Goal: Information Seeking & Learning: Learn about a topic

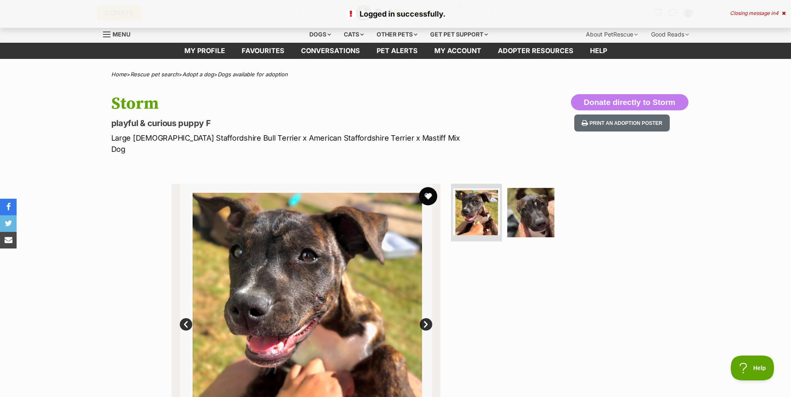
click at [428, 187] on button "favourite" at bounding box center [428, 196] width 18 height 18
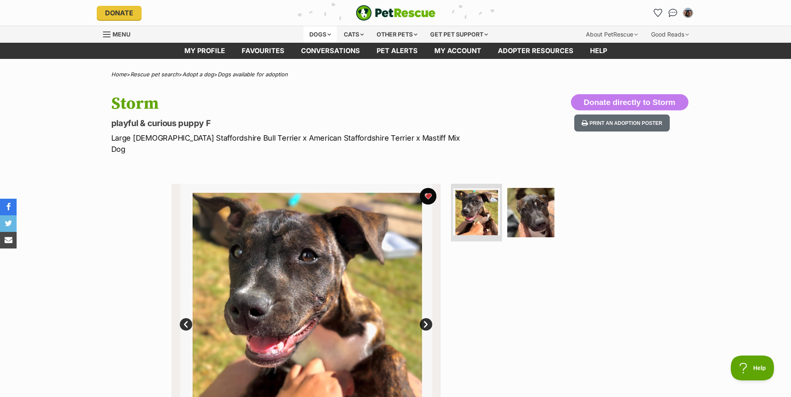
click at [316, 35] on div "Dogs" at bounding box center [319, 34] width 33 height 17
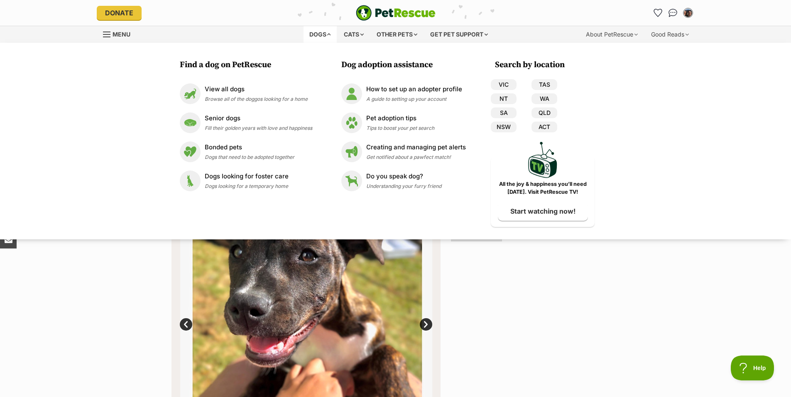
click at [119, 34] on span "Menu" at bounding box center [122, 34] width 18 height 7
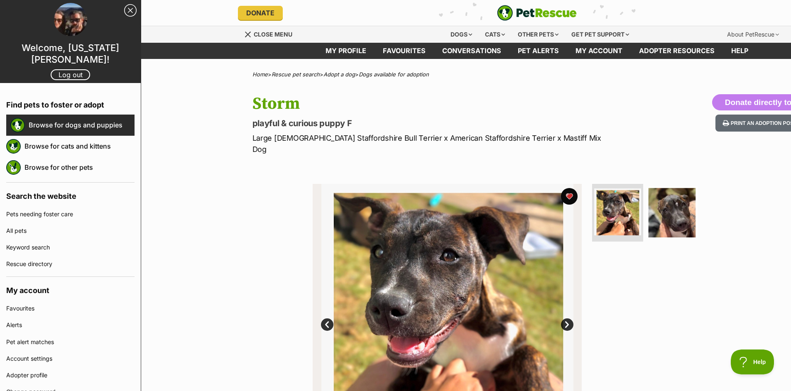
click at [70, 130] on link "Browse for dogs and puppies" at bounding box center [82, 124] width 106 height 17
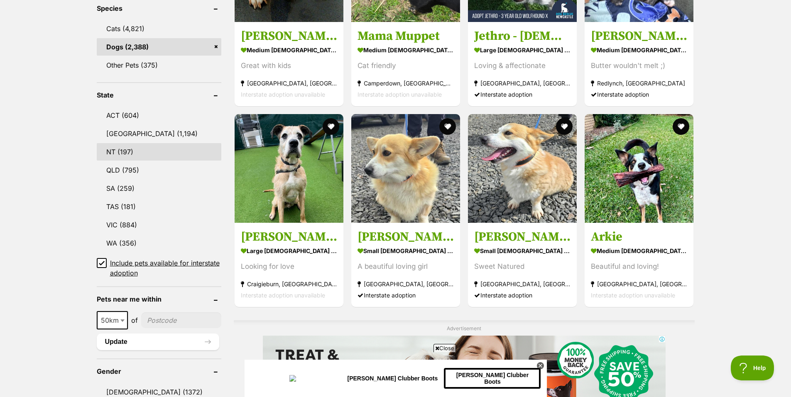
scroll to position [356, 0]
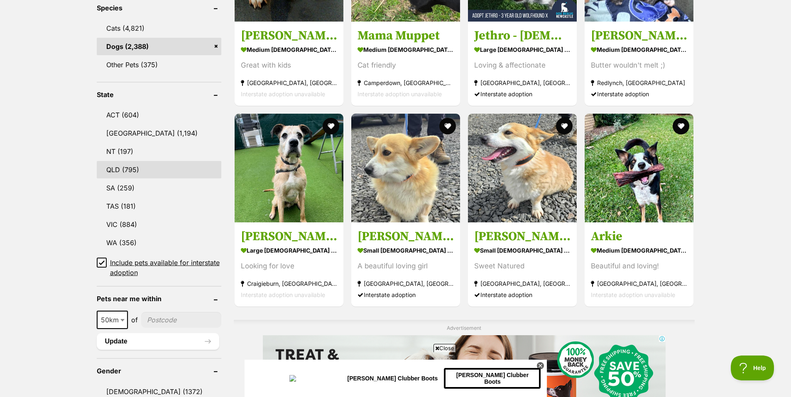
click at [138, 178] on link "QLD (795)" at bounding box center [159, 169] width 125 height 17
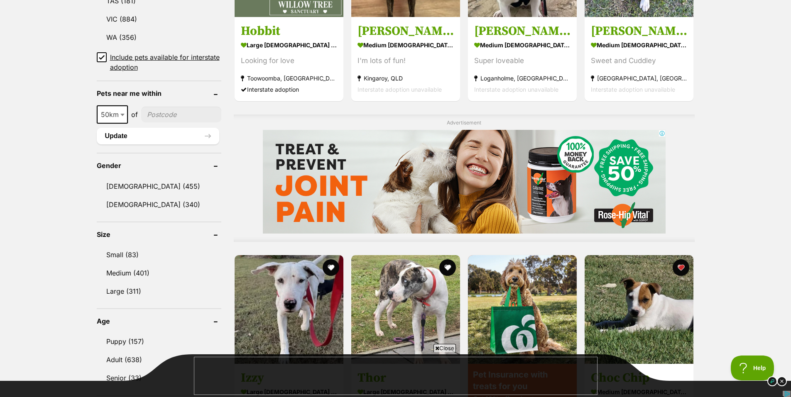
scroll to position [698, 0]
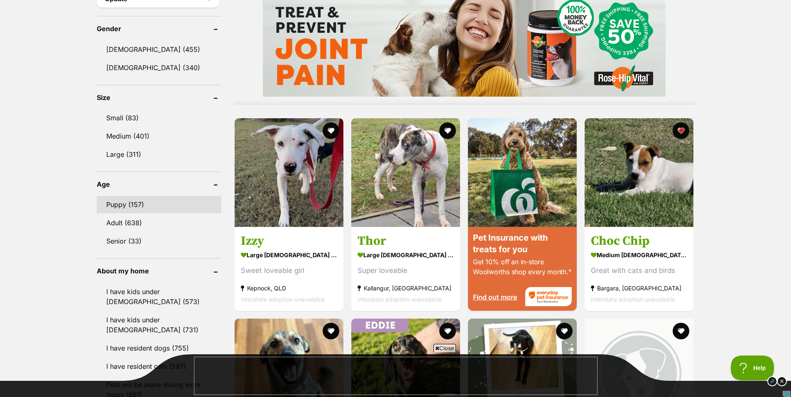
click at [122, 207] on link "Puppy (157)" at bounding box center [159, 204] width 125 height 17
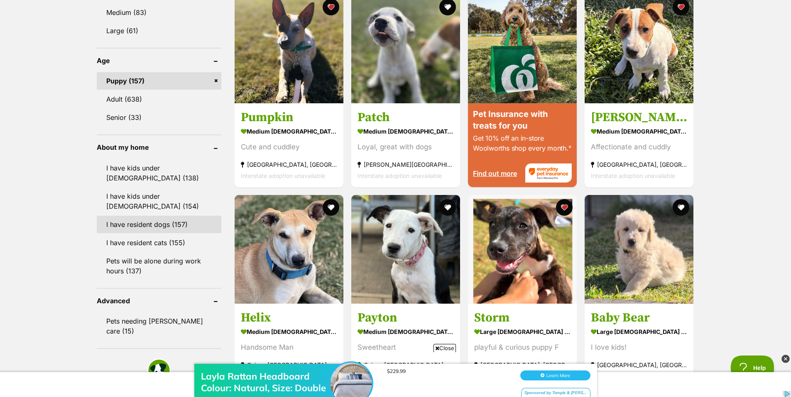
click at [141, 227] on link "I have resident dogs (157)" at bounding box center [159, 224] width 125 height 17
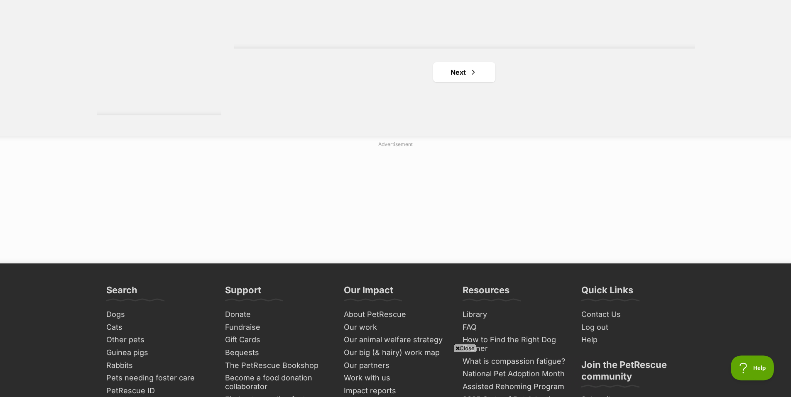
scroll to position [1589, 0]
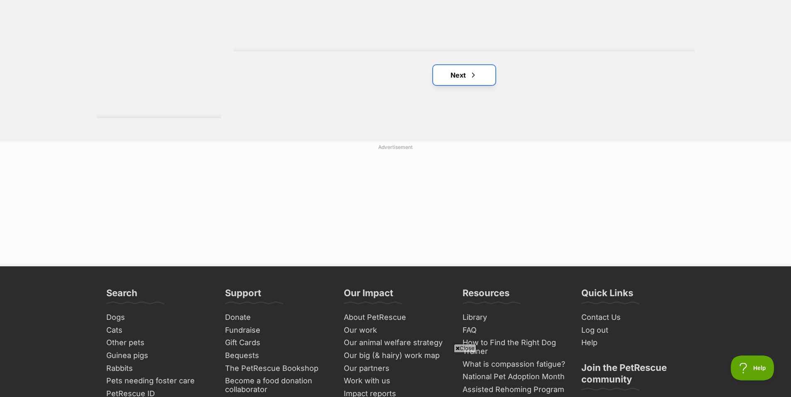
click at [474, 78] on span "Next page" at bounding box center [473, 75] width 8 height 10
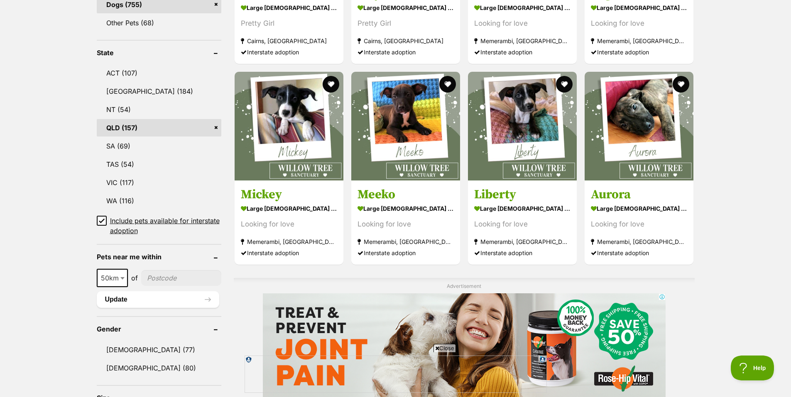
scroll to position [405, 0]
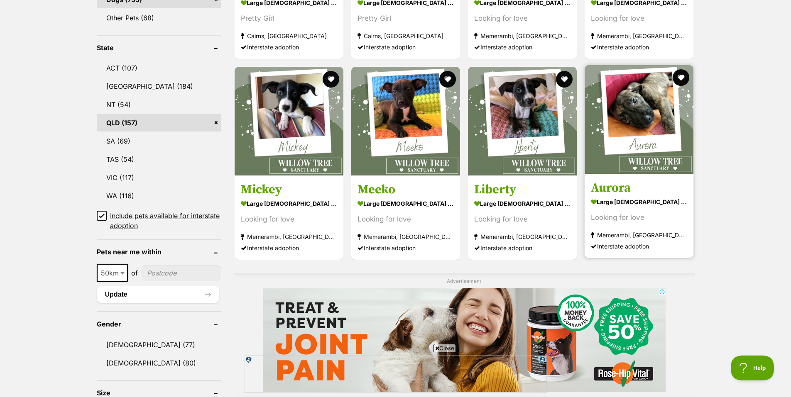
click at [627, 108] on img at bounding box center [639, 119] width 109 height 109
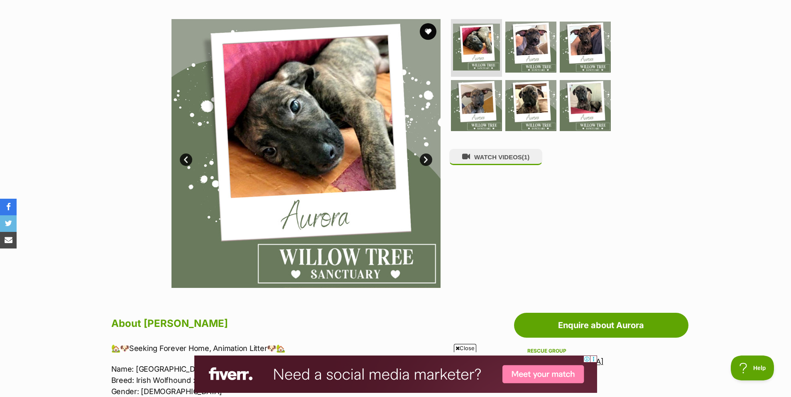
scroll to position [153, 0]
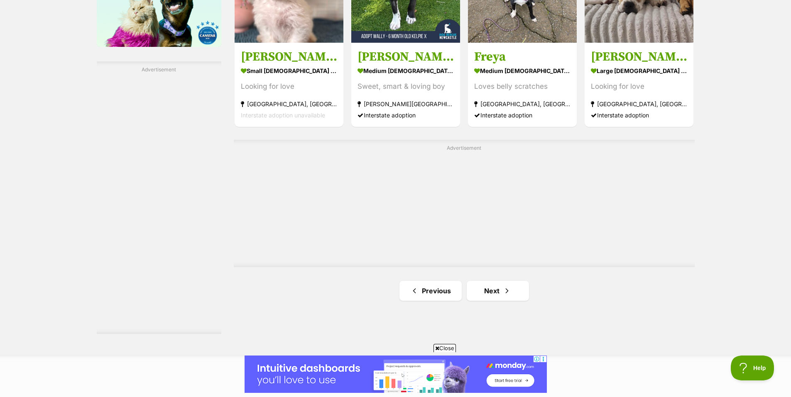
scroll to position [1373, 0]
click at [499, 287] on link "Next" at bounding box center [498, 291] width 62 height 20
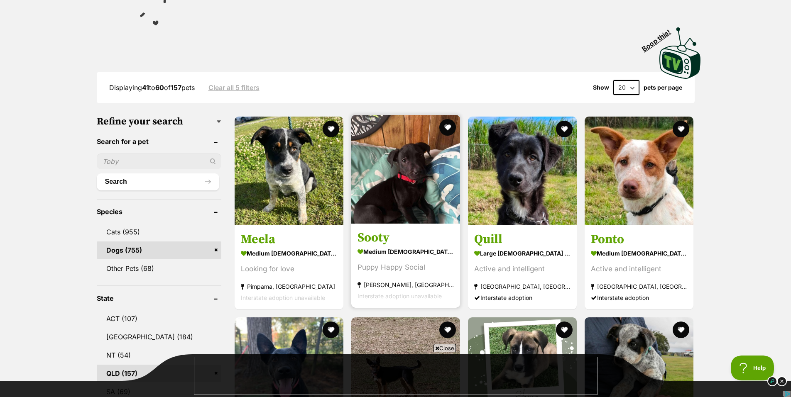
click at [404, 198] on img at bounding box center [405, 169] width 109 height 109
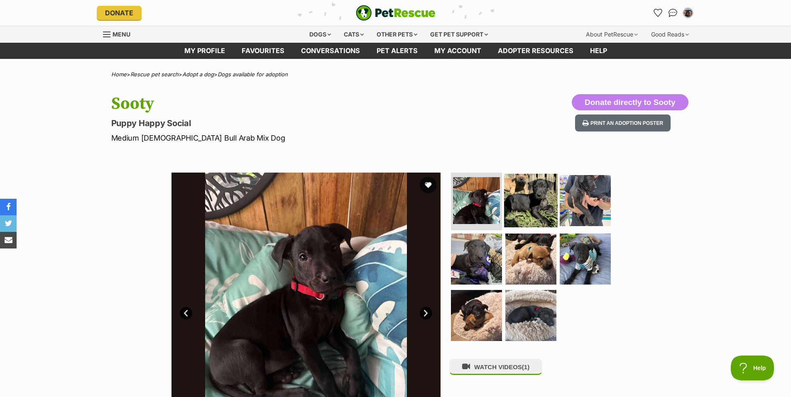
click at [535, 198] on img at bounding box center [531, 201] width 54 height 54
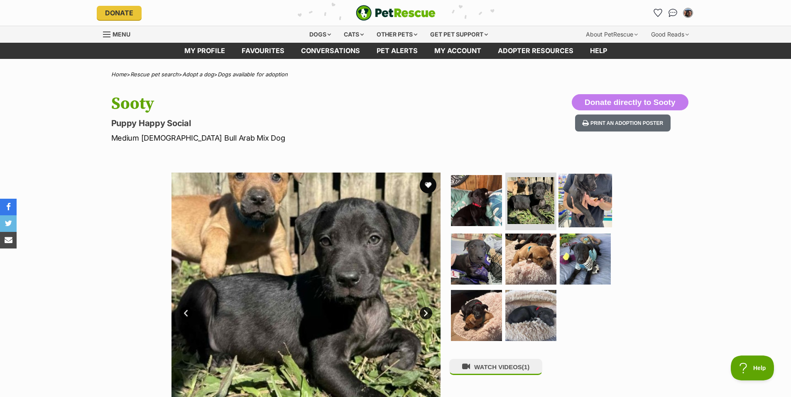
click at [584, 199] on img at bounding box center [585, 201] width 54 height 54
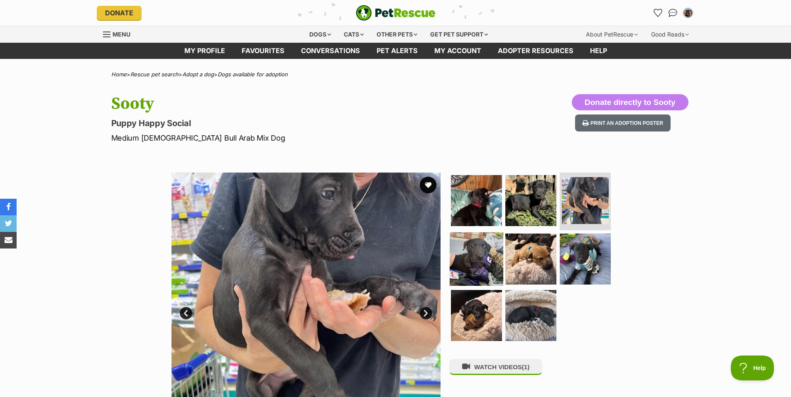
click at [459, 258] on img at bounding box center [477, 260] width 54 height 54
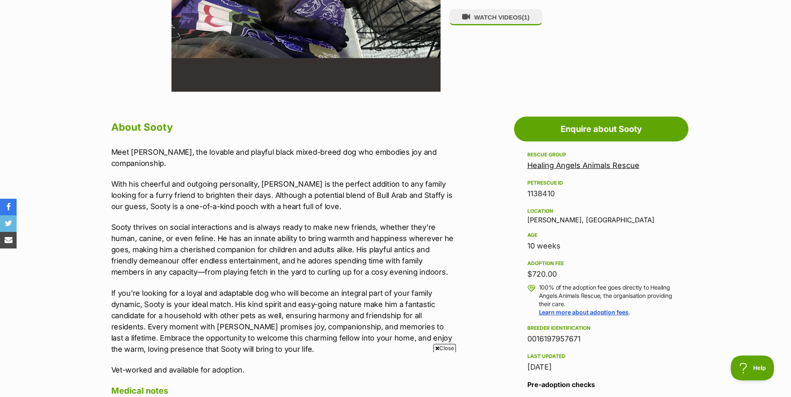
scroll to position [351, 0]
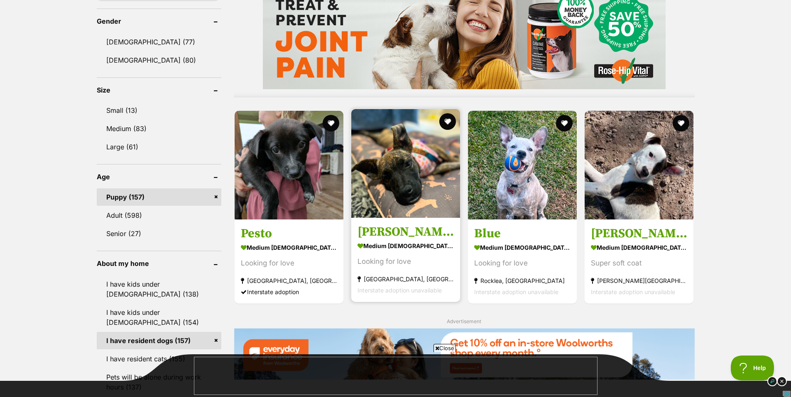
click at [393, 152] on img at bounding box center [405, 163] width 109 height 109
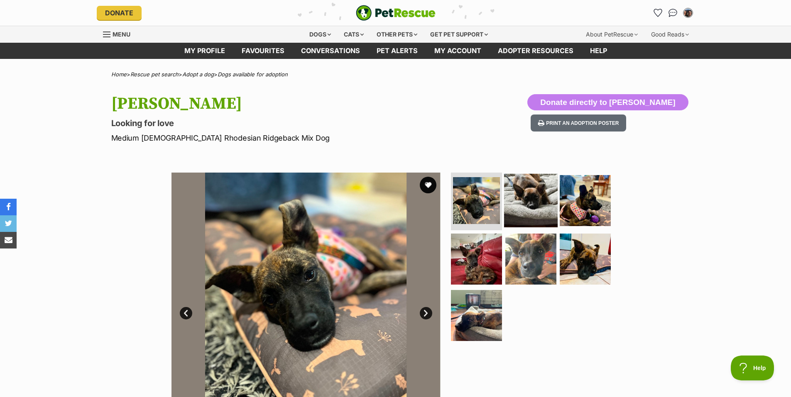
click at [537, 198] on img at bounding box center [531, 201] width 54 height 54
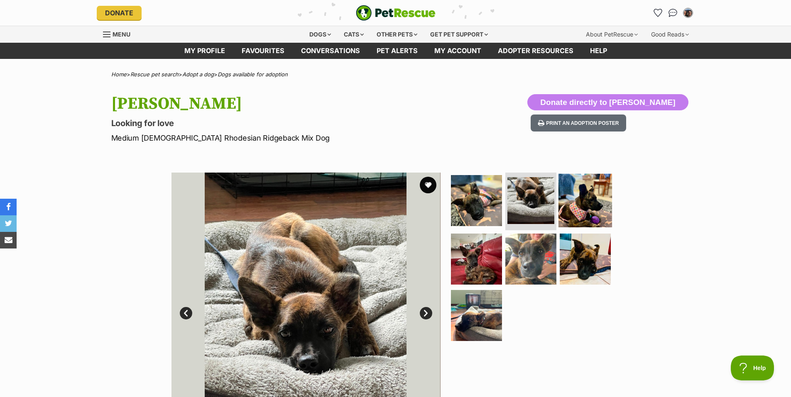
click at [585, 194] on img at bounding box center [585, 201] width 54 height 54
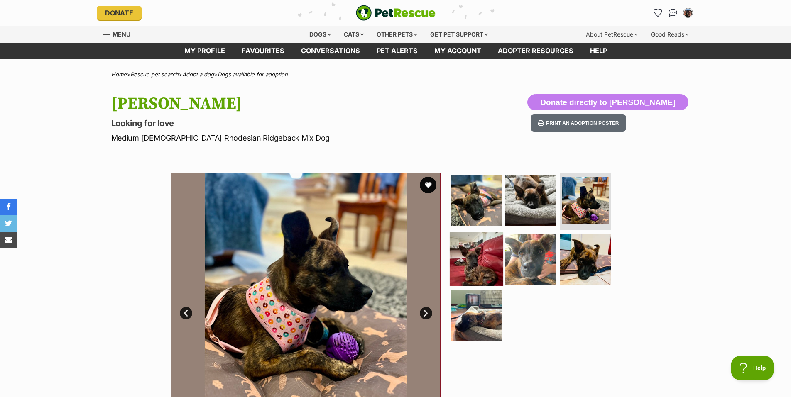
click at [471, 254] on img at bounding box center [477, 260] width 54 height 54
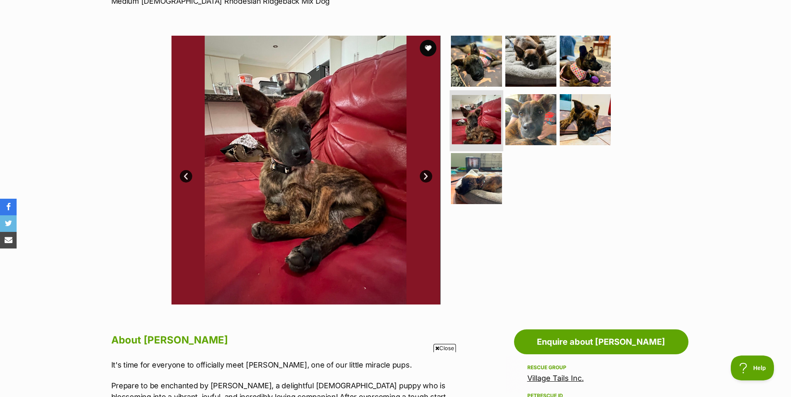
scroll to position [138, 0]
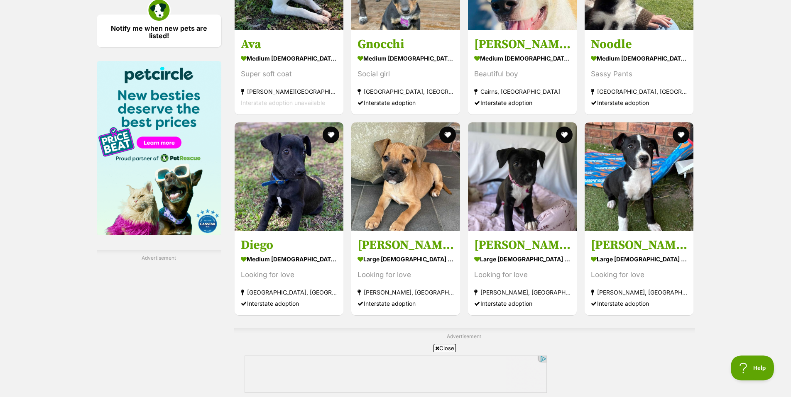
scroll to position [1188, 0]
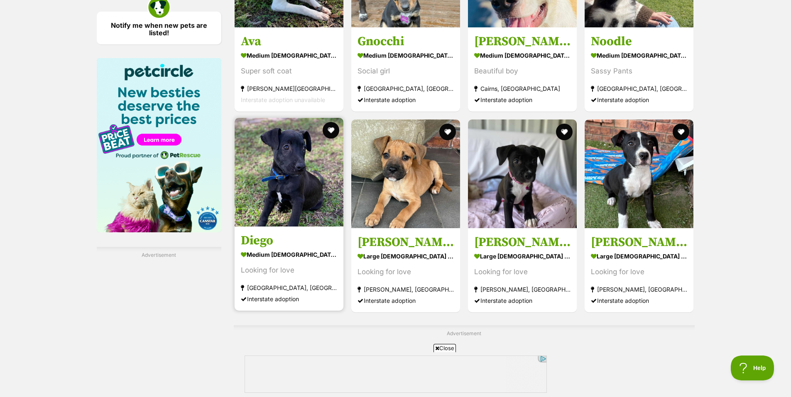
click at [294, 184] on img at bounding box center [289, 172] width 109 height 109
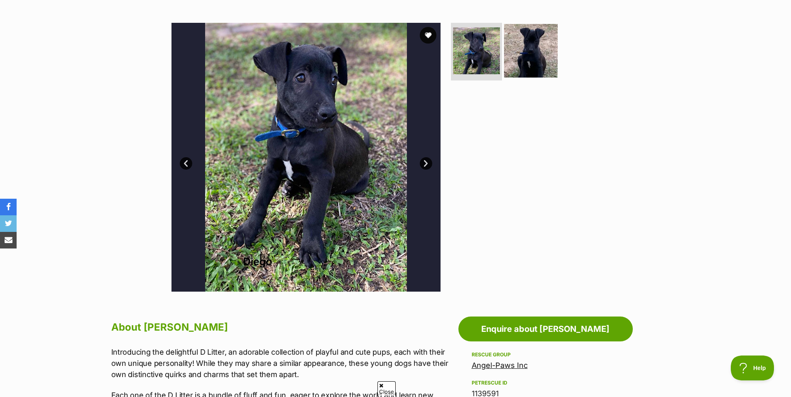
click at [515, 61] on img at bounding box center [531, 51] width 54 height 54
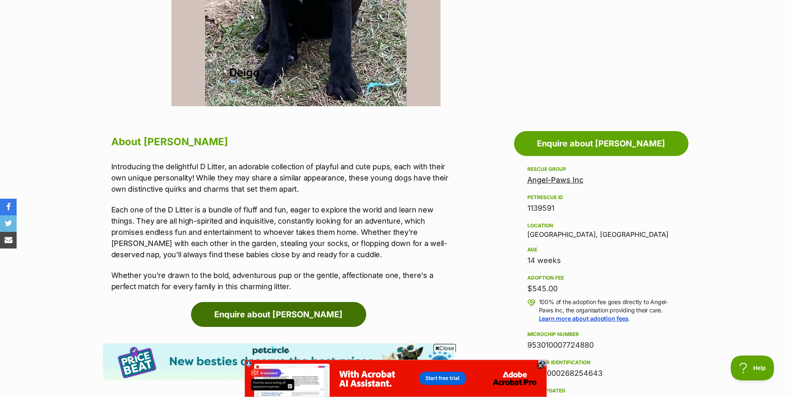
scroll to position [334, 0]
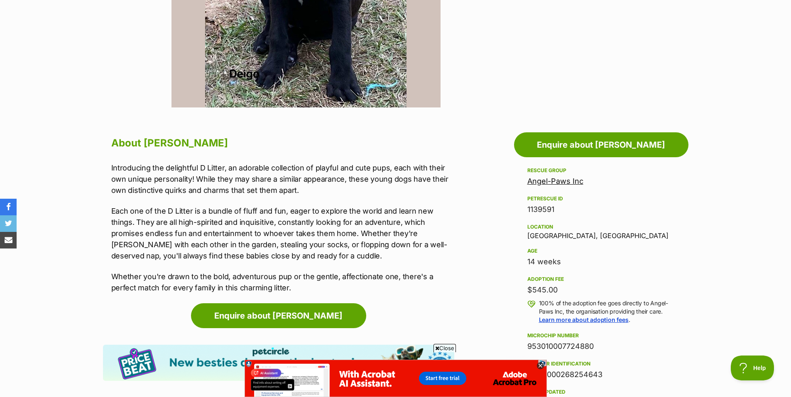
click at [546, 234] on div "Location Mount Stuart, QLD" at bounding box center [601, 230] width 148 height 17
copy div "Mount Stuart, QLD"
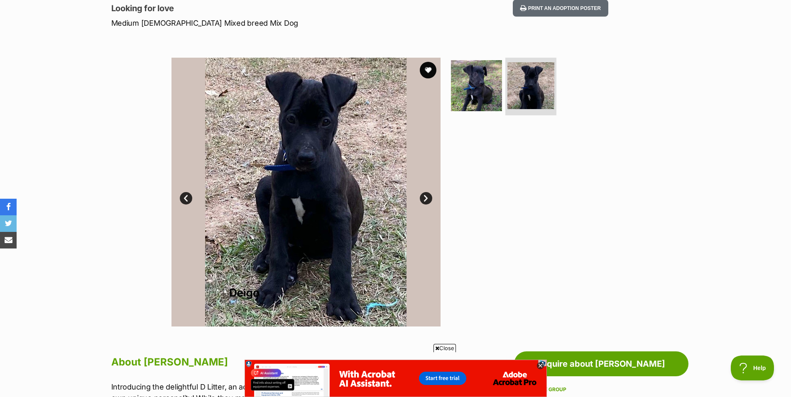
scroll to position [114, 0]
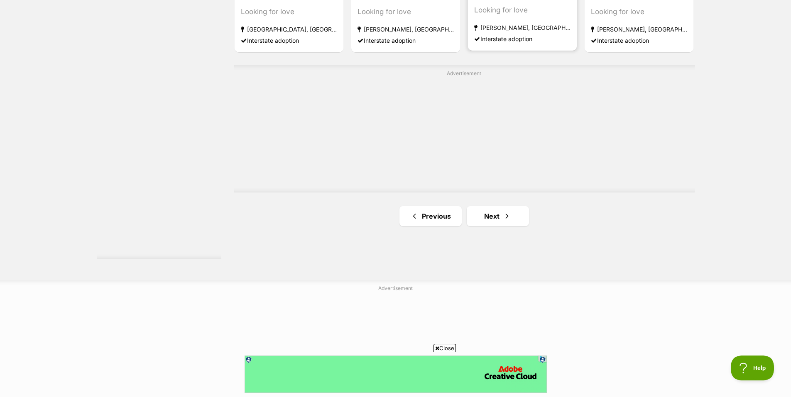
scroll to position [1449, 0]
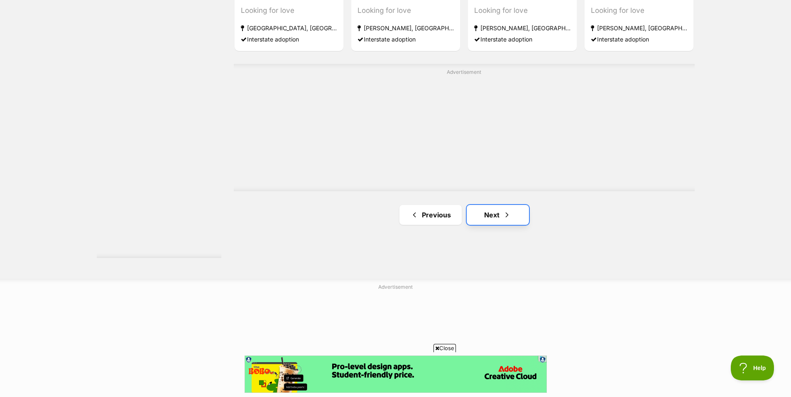
click at [509, 216] on span "Next page" at bounding box center [507, 215] width 8 height 10
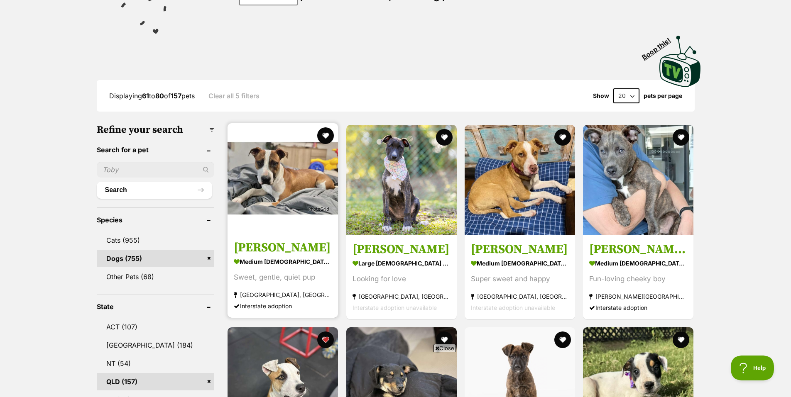
click at [307, 169] on img at bounding box center [283, 178] width 110 height 110
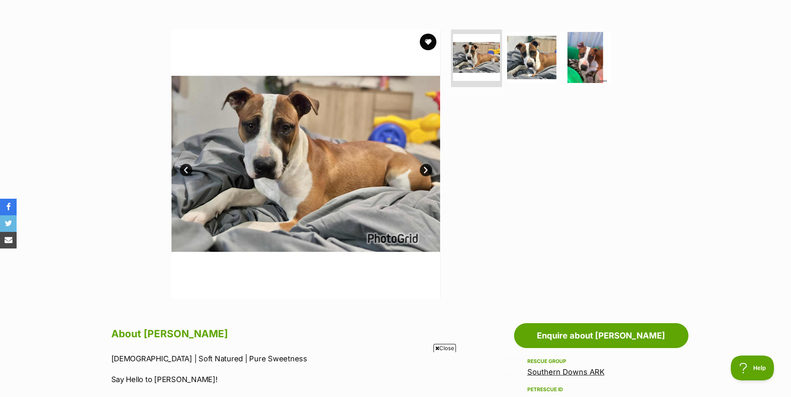
scroll to position [141, 0]
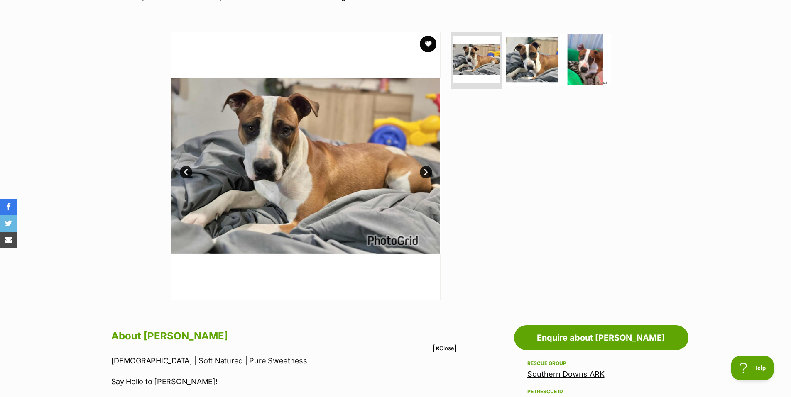
click at [530, 52] on img at bounding box center [531, 59] width 54 height 54
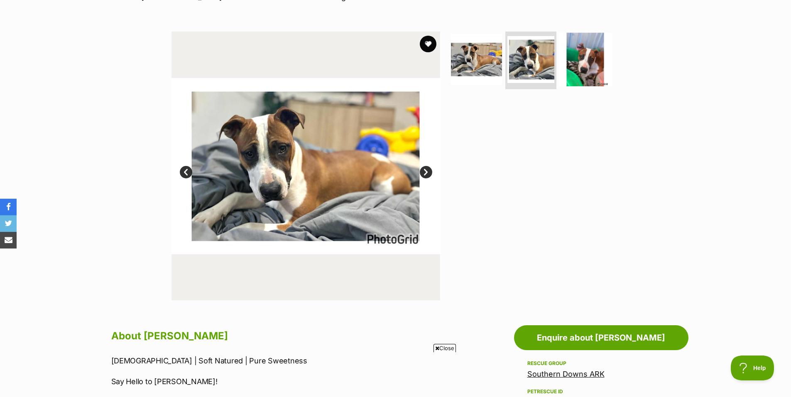
click at [578, 56] on img at bounding box center [585, 59] width 54 height 54
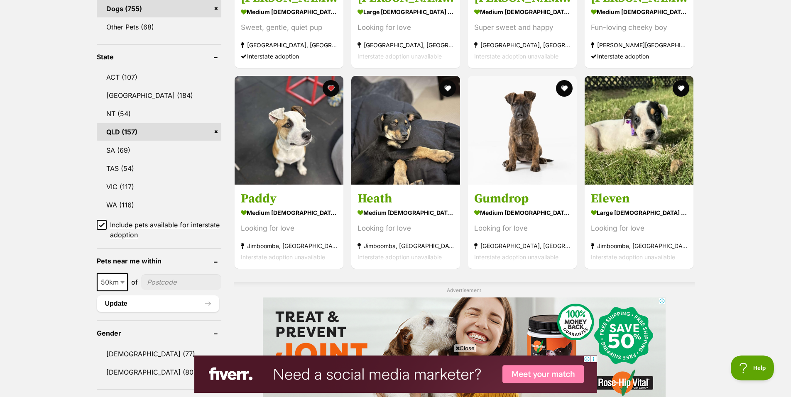
scroll to position [396, 0]
click at [510, 110] on img at bounding box center [522, 129] width 109 height 109
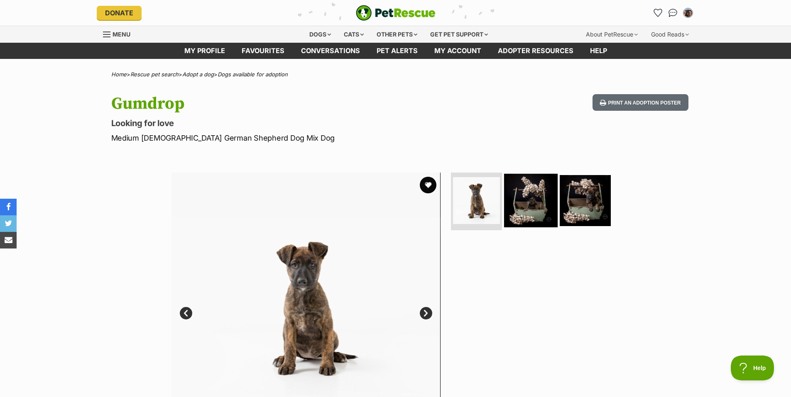
click at [531, 191] on img at bounding box center [531, 201] width 54 height 54
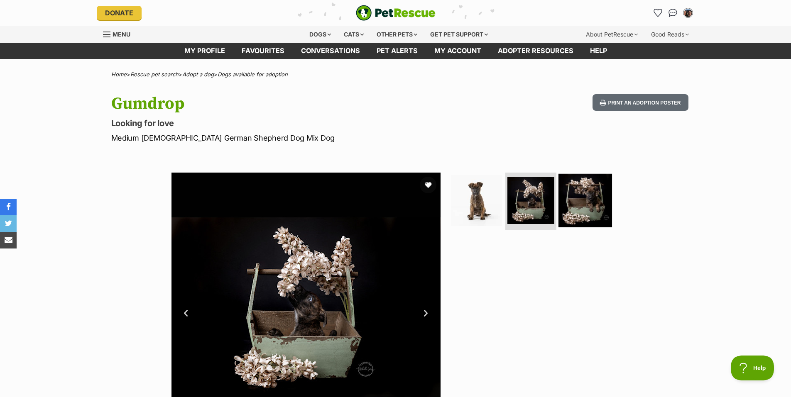
click at [594, 201] on img at bounding box center [585, 201] width 54 height 54
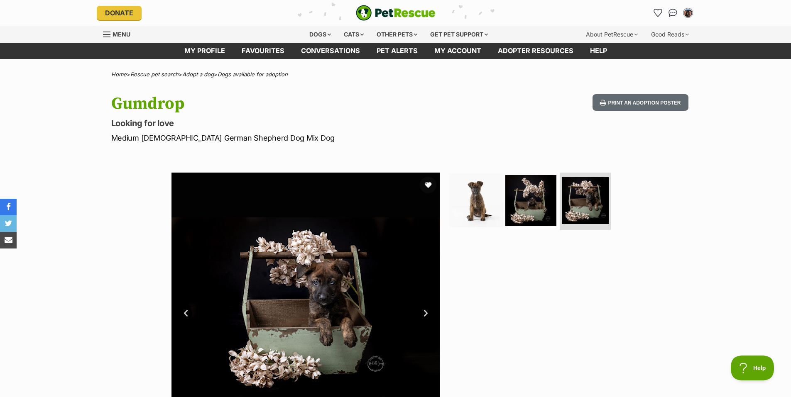
click at [470, 207] on img at bounding box center [477, 201] width 54 height 54
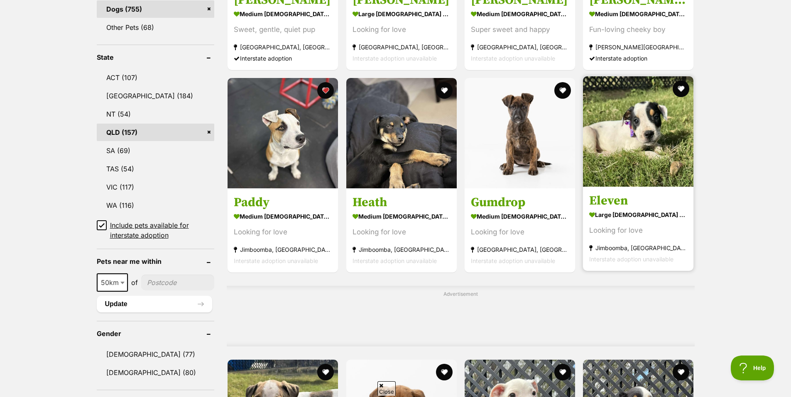
click at [632, 117] on img at bounding box center [638, 131] width 110 height 110
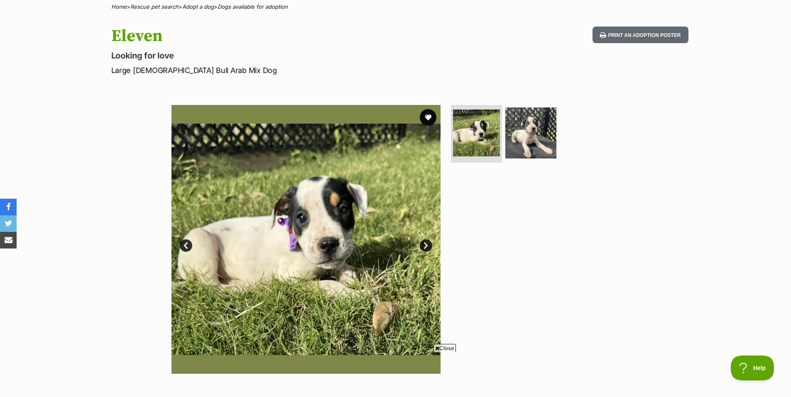
scroll to position [67, 0]
click at [529, 127] on img at bounding box center [531, 133] width 54 height 54
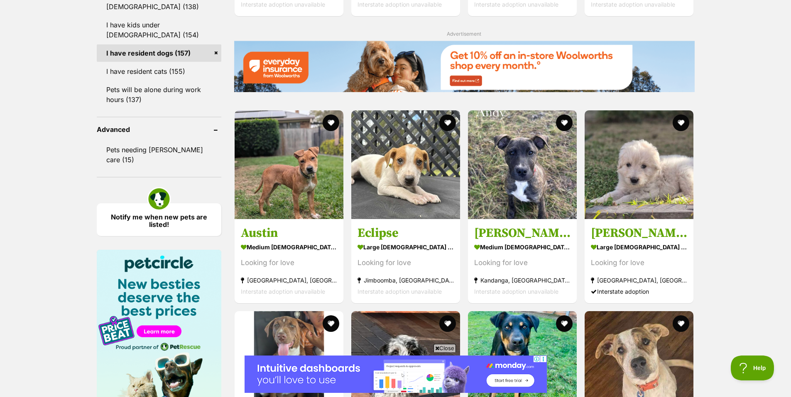
scroll to position [996, 0]
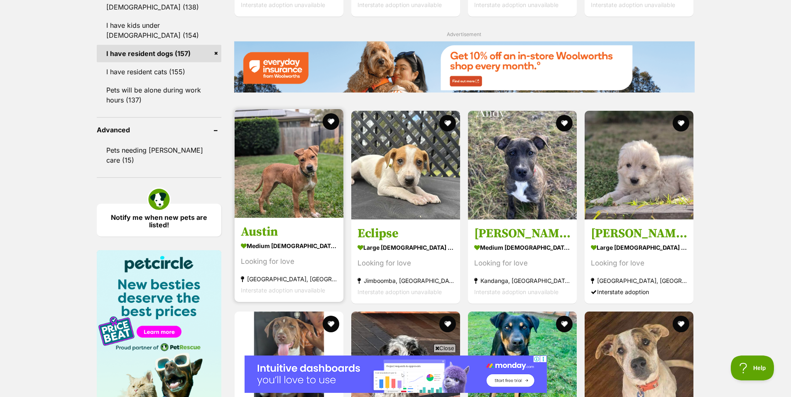
click at [302, 193] on img at bounding box center [289, 163] width 109 height 109
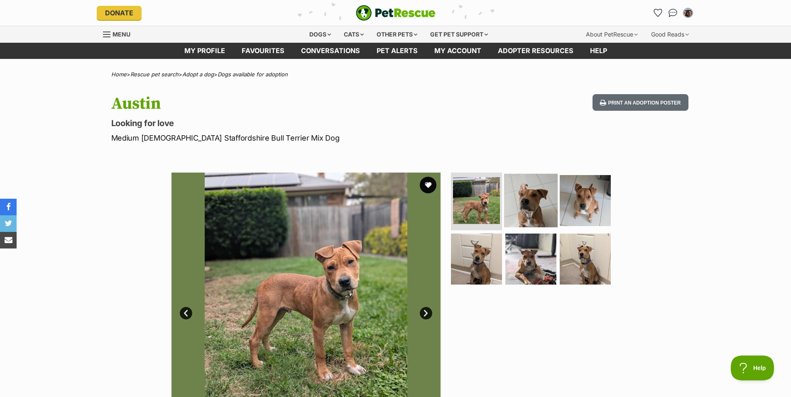
click at [540, 189] on img at bounding box center [531, 201] width 54 height 54
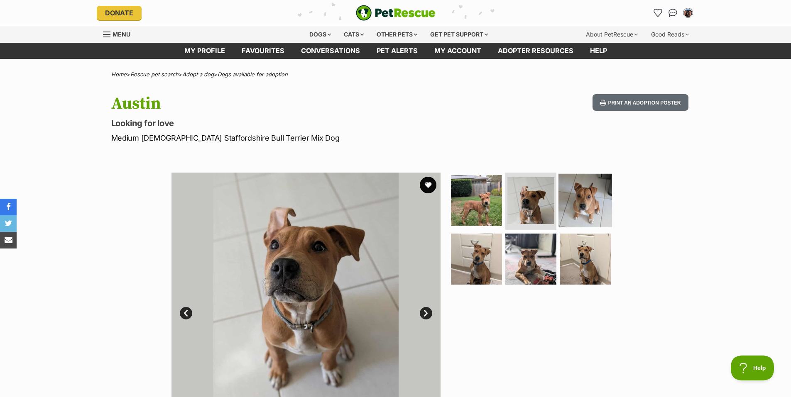
click at [591, 193] on img at bounding box center [585, 201] width 54 height 54
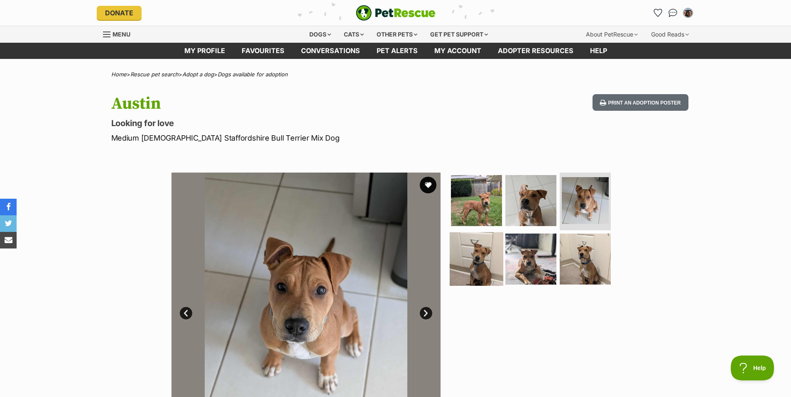
click at [479, 260] on img at bounding box center [477, 260] width 54 height 54
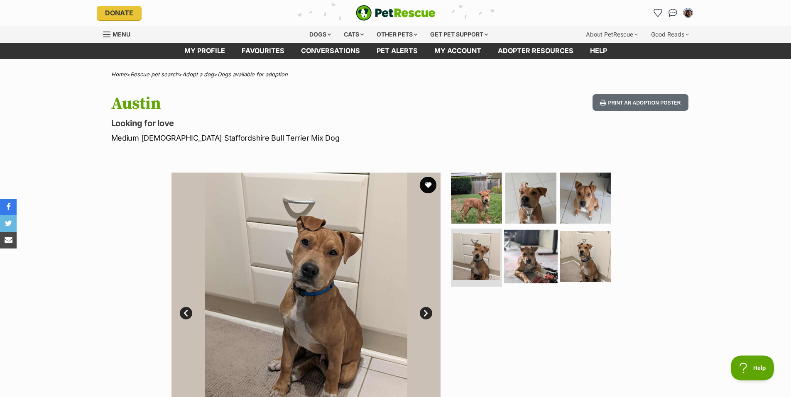
click at [529, 256] on img at bounding box center [531, 257] width 54 height 54
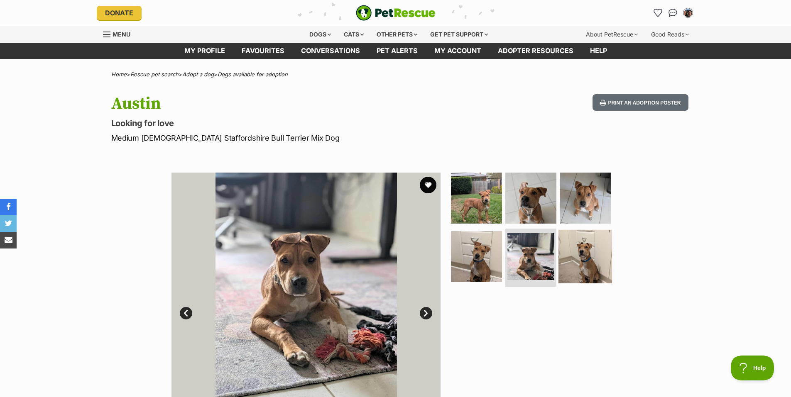
click at [592, 256] on img at bounding box center [585, 257] width 54 height 54
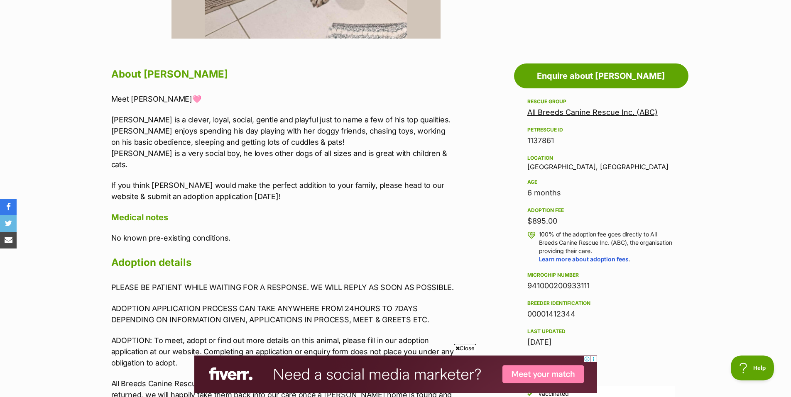
scroll to position [132, 0]
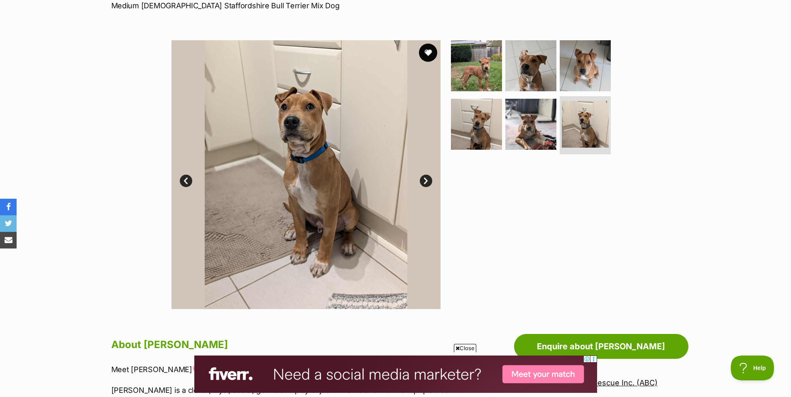
click at [427, 54] on button "favourite" at bounding box center [428, 53] width 18 height 18
click at [494, 73] on img at bounding box center [477, 66] width 54 height 54
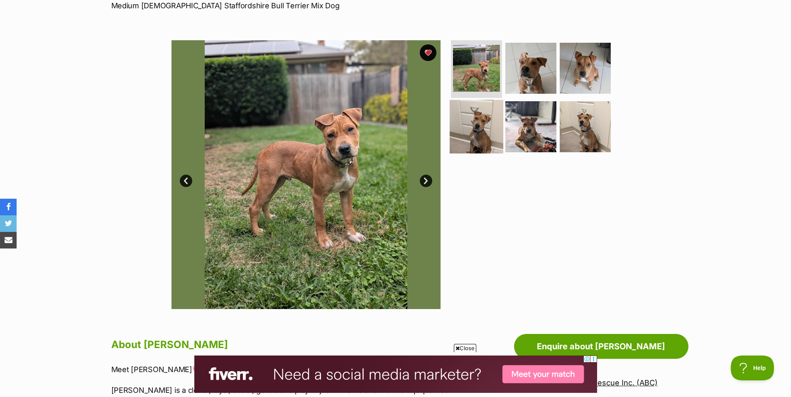
click at [472, 132] on img at bounding box center [477, 127] width 54 height 54
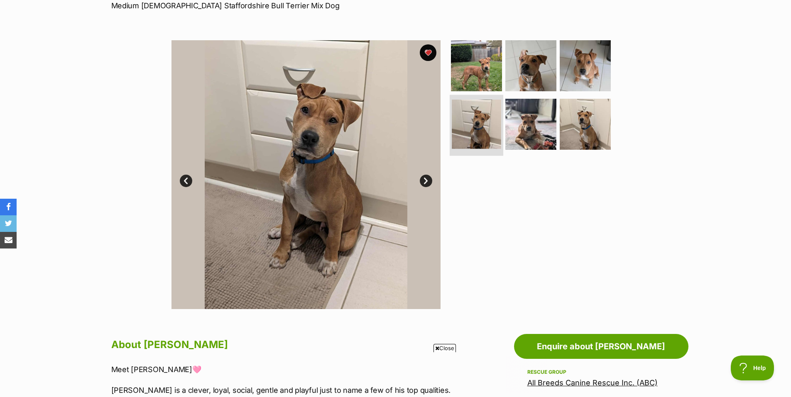
scroll to position [0, 0]
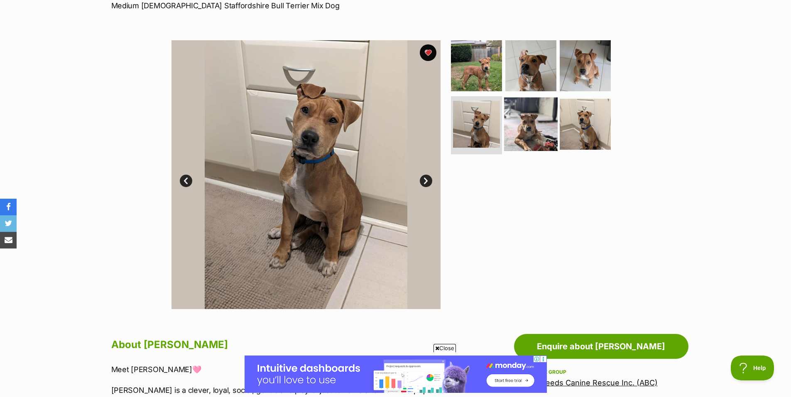
click at [519, 137] on img at bounding box center [531, 125] width 54 height 54
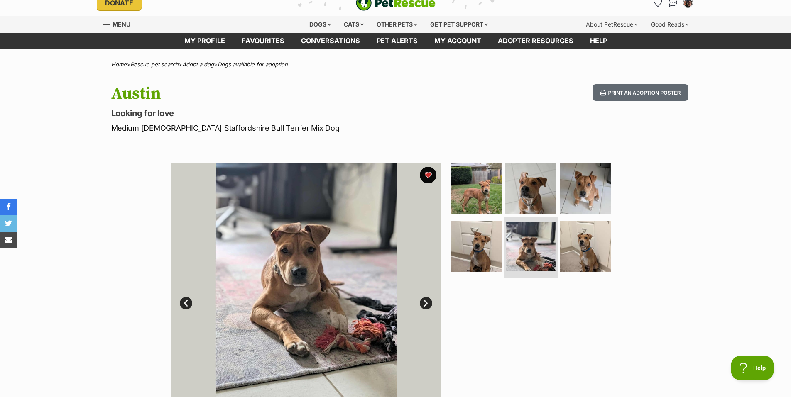
scroll to position [9, 0]
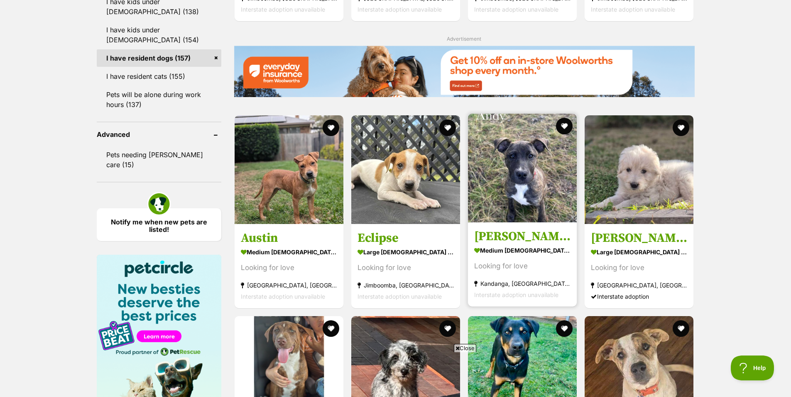
click at [510, 172] on img at bounding box center [522, 168] width 109 height 109
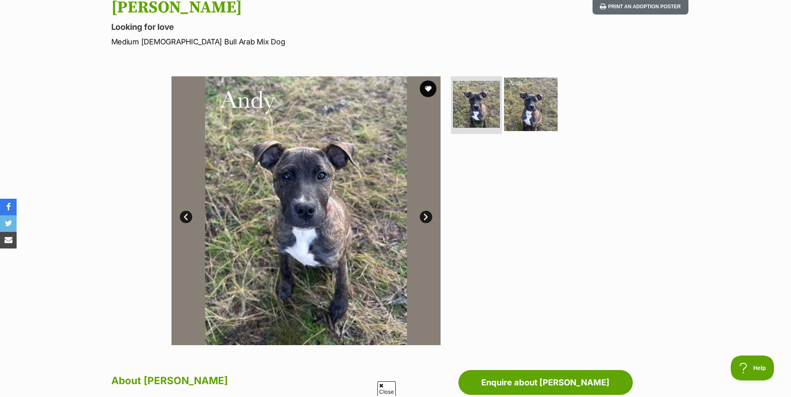
click at [529, 117] on img at bounding box center [531, 104] width 54 height 54
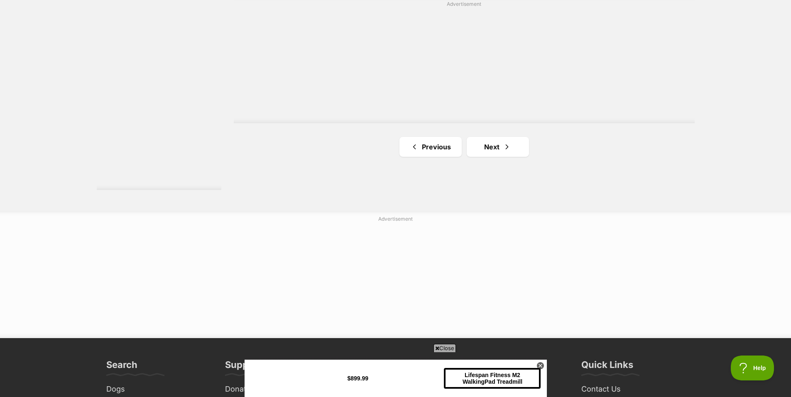
scroll to position [1529, 0]
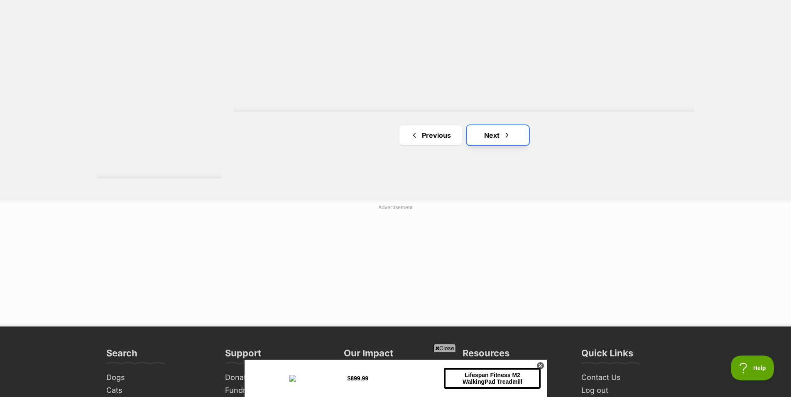
click at [499, 143] on link "Next" at bounding box center [498, 135] width 62 height 20
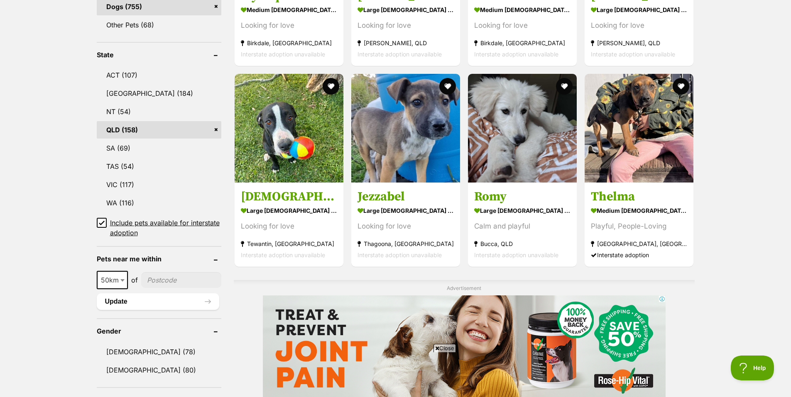
scroll to position [397, 0]
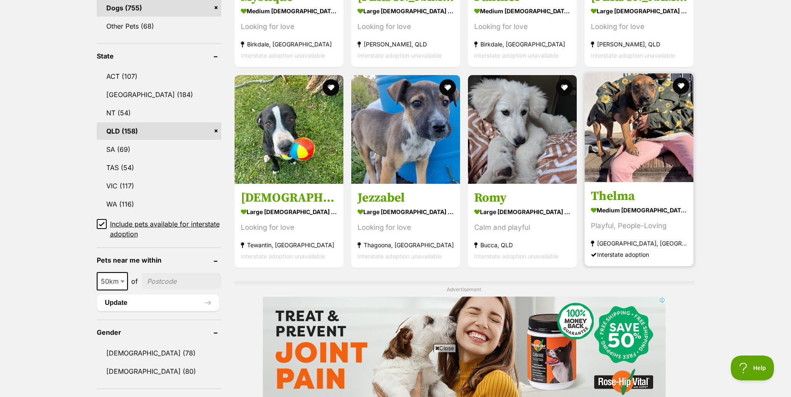
click at [620, 93] on img at bounding box center [639, 127] width 109 height 109
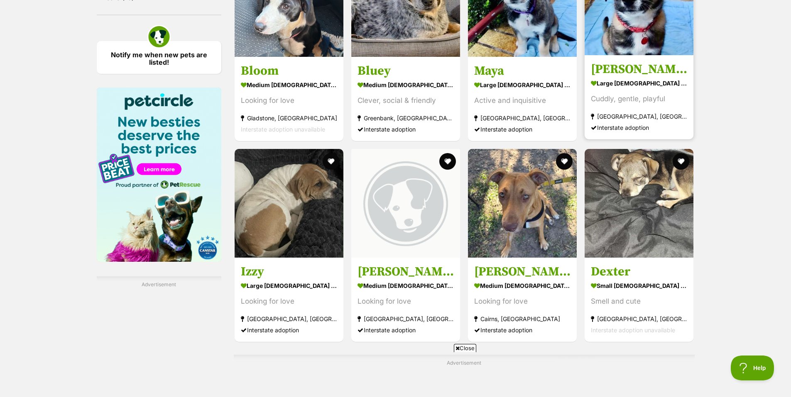
scroll to position [1158, 0]
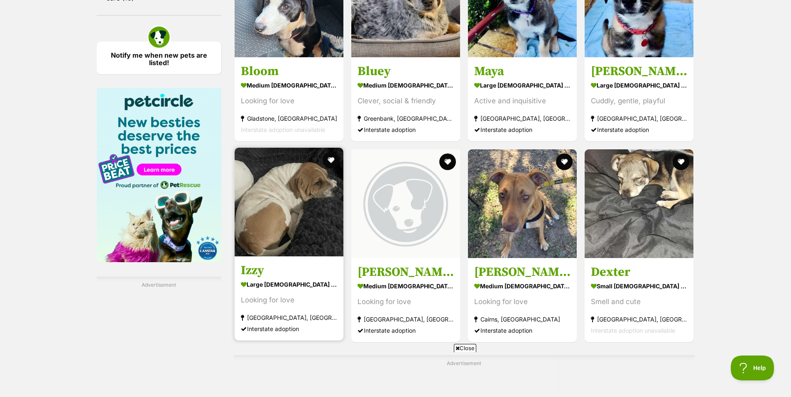
click at [304, 216] on img at bounding box center [289, 202] width 109 height 109
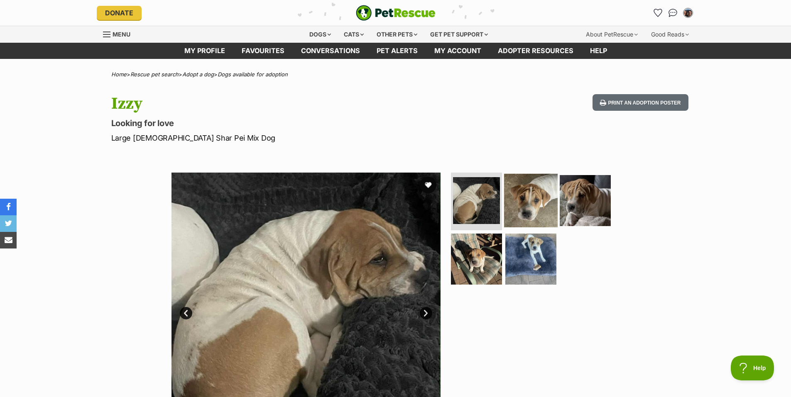
click at [534, 193] on img at bounding box center [531, 201] width 54 height 54
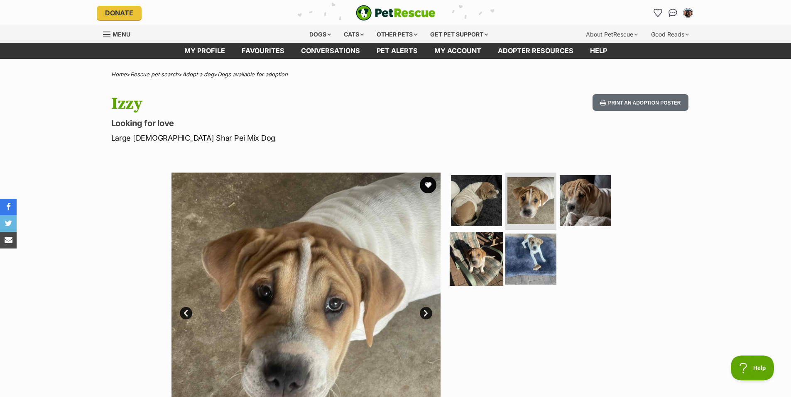
click at [473, 256] on img at bounding box center [477, 260] width 54 height 54
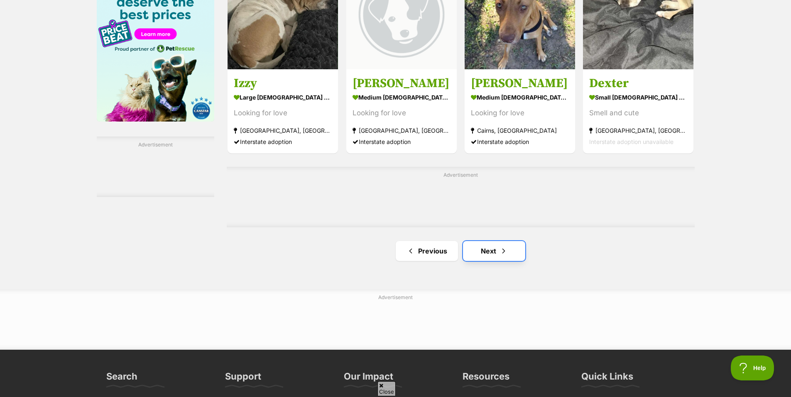
click at [484, 253] on link "Next" at bounding box center [494, 251] width 62 height 20
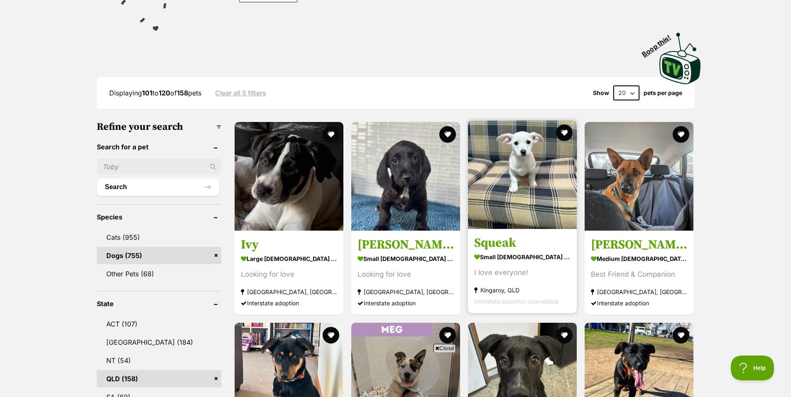
click at [501, 210] on img at bounding box center [522, 174] width 109 height 109
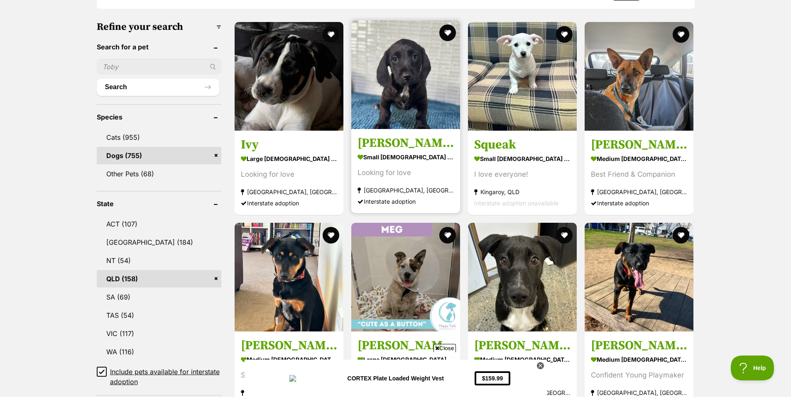
click at [414, 79] on img at bounding box center [405, 74] width 109 height 109
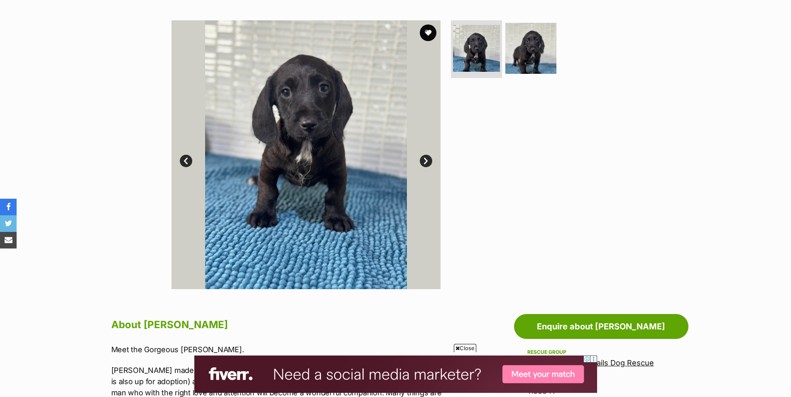
scroll to position [370, 0]
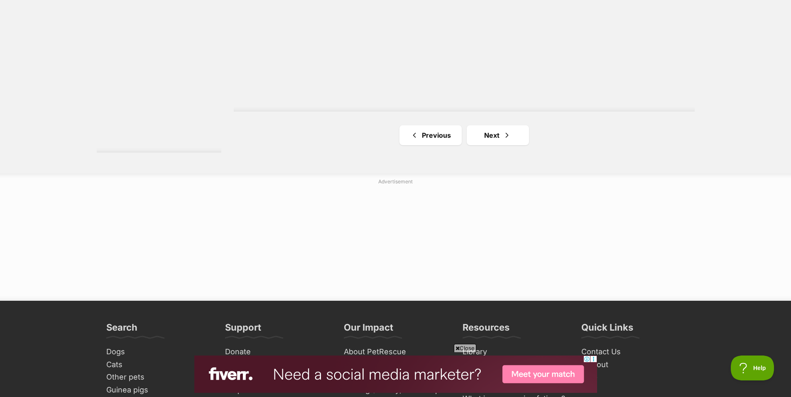
scroll to position [1529, 0]
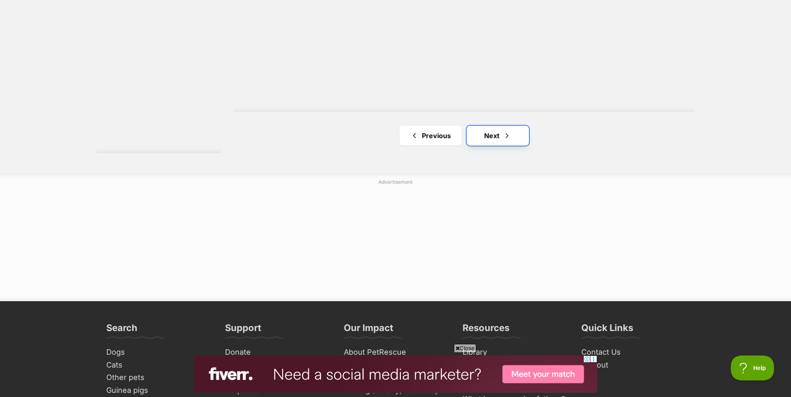
click at [497, 136] on link "Next" at bounding box center [498, 136] width 62 height 20
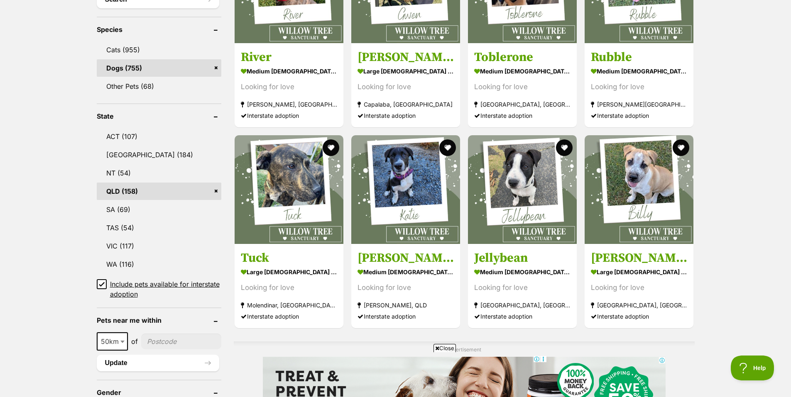
scroll to position [386, 0]
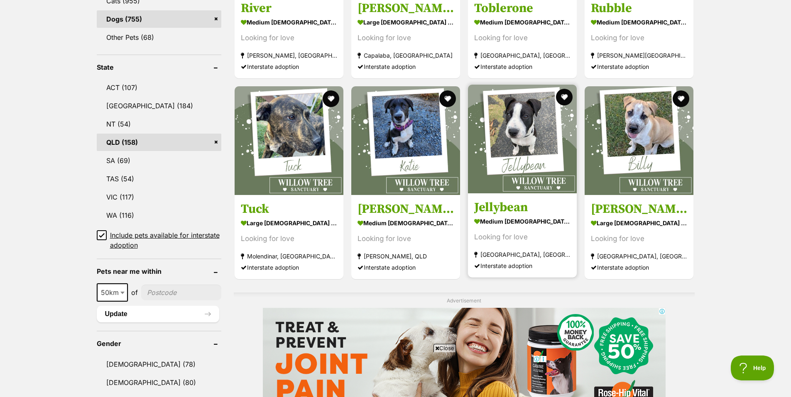
click at [522, 127] on img at bounding box center [522, 139] width 109 height 109
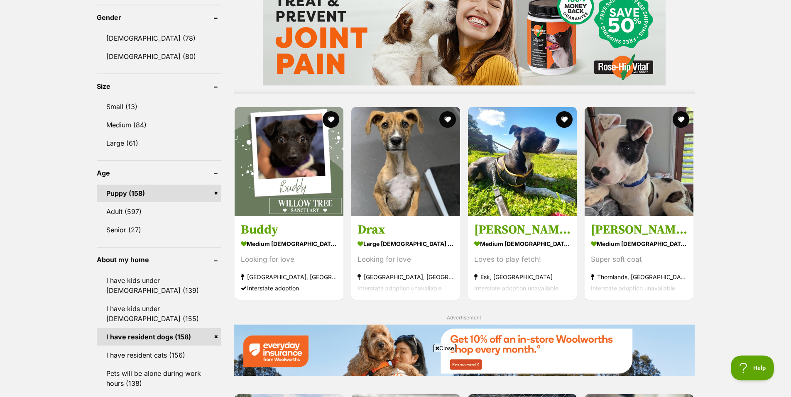
scroll to position [733, 0]
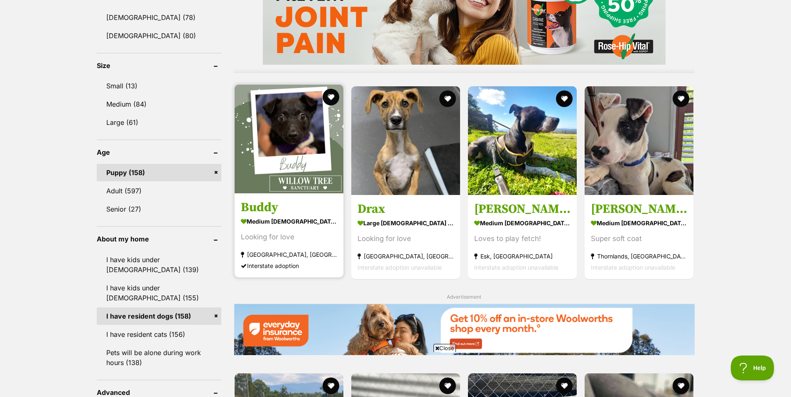
click at [309, 132] on img at bounding box center [289, 139] width 109 height 109
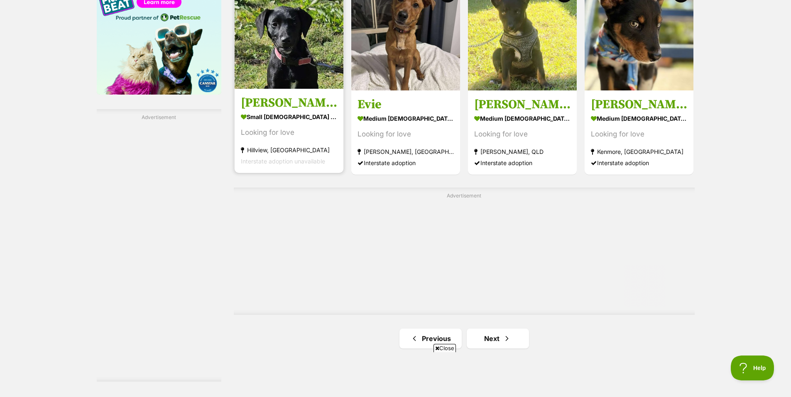
scroll to position [1527, 0]
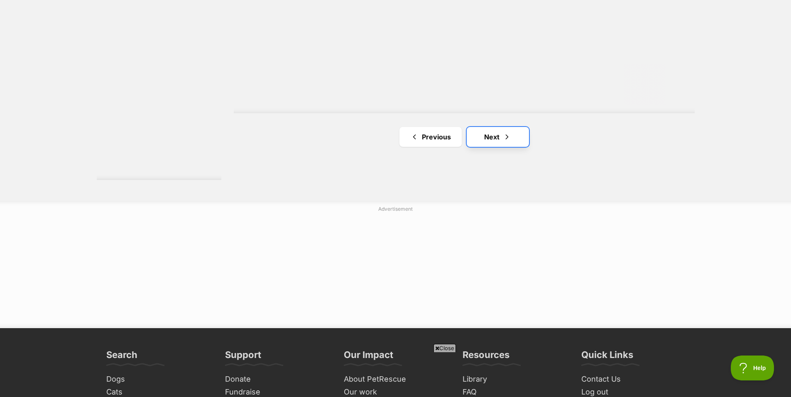
click at [512, 135] on link "Next" at bounding box center [498, 137] width 62 height 20
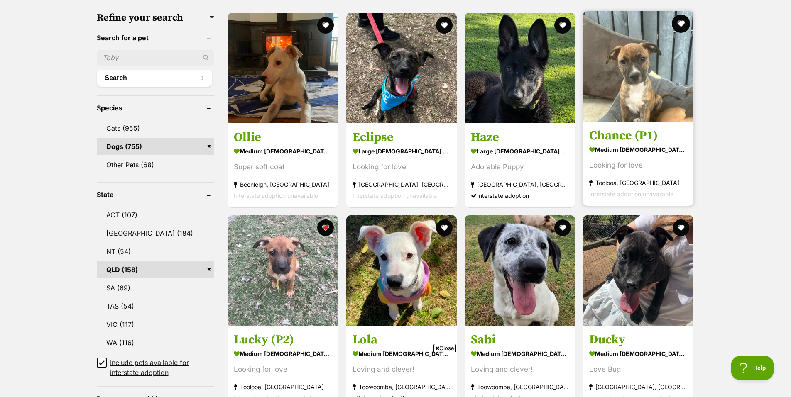
click at [680, 23] on button "favourite" at bounding box center [681, 24] width 18 height 18
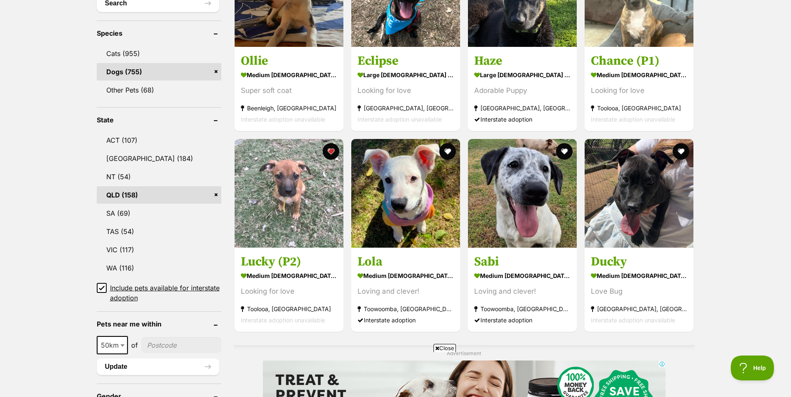
scroll to position [339, 0]
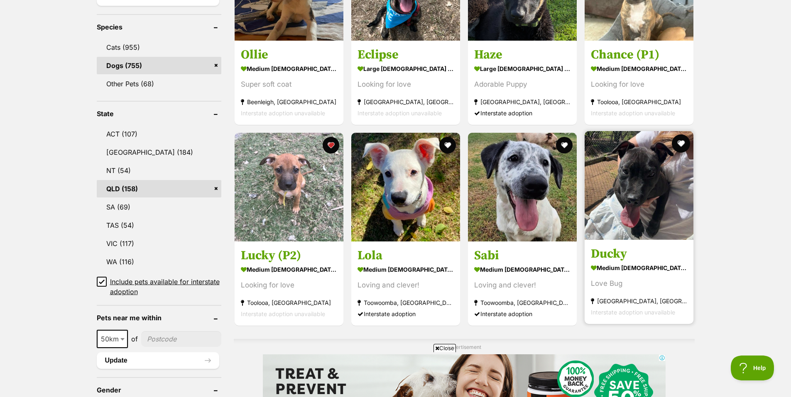
click at [680, 144] on button "favourite" at bounding box center [681, 144] width 18 height 18
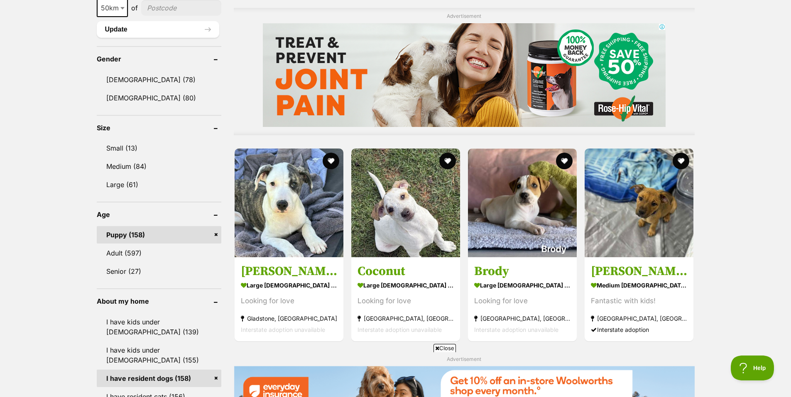
scroll to position [670, 0]
click at [659, 220] on img at bounding box center [639, 201] width 109 height 109
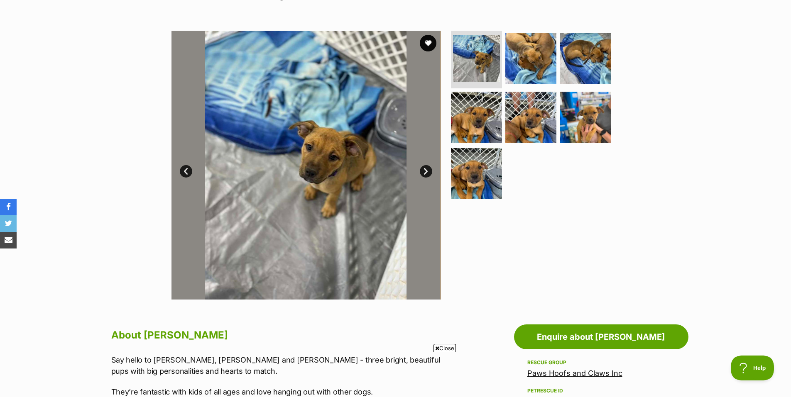
scroll to position [142, 0]
click at [530, 64] on img at bounding box center [531, 58] width 54 height 54
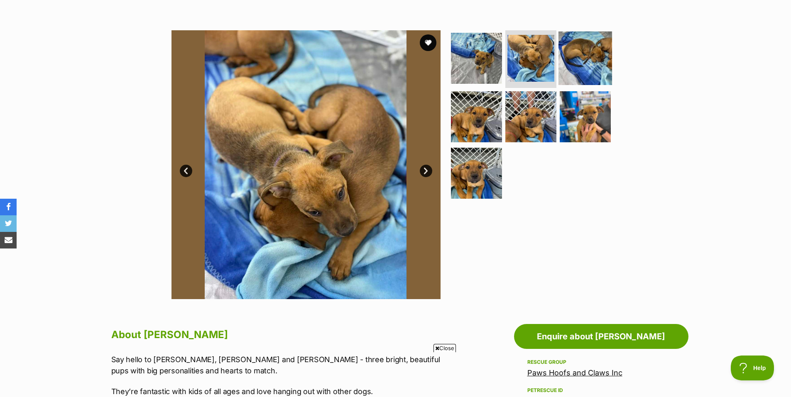
click at [589, 61] on img at bounding box center [585, 58] width 54 height 54
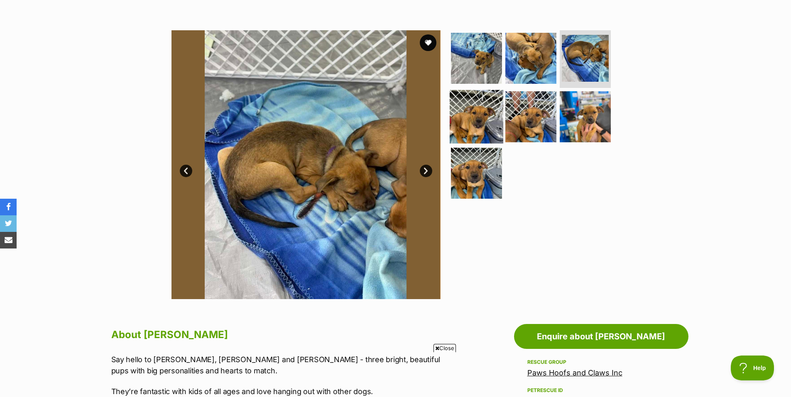
click at [476, 122] on img at bounding box center [477, 117] width 54 height 54
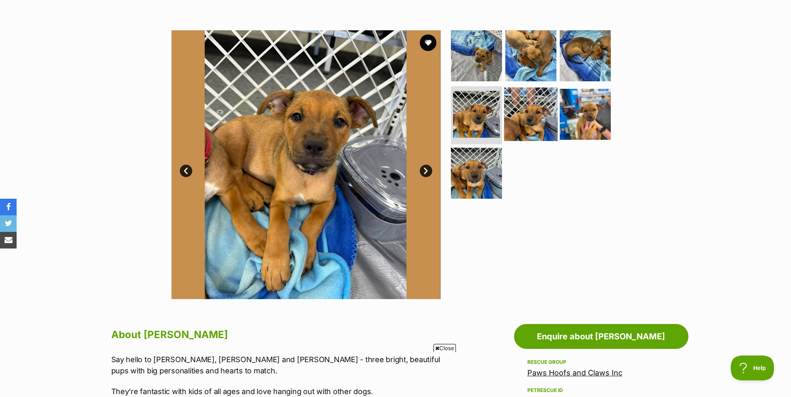
click at [526, 126] on img at bounding box center [531, 115] width 54 height 54
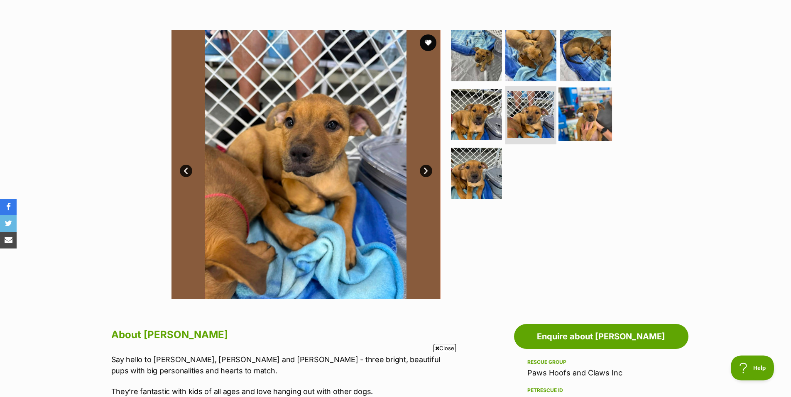
click at [592, 106] on img at bounding box center [585, 115] width 54 height 54
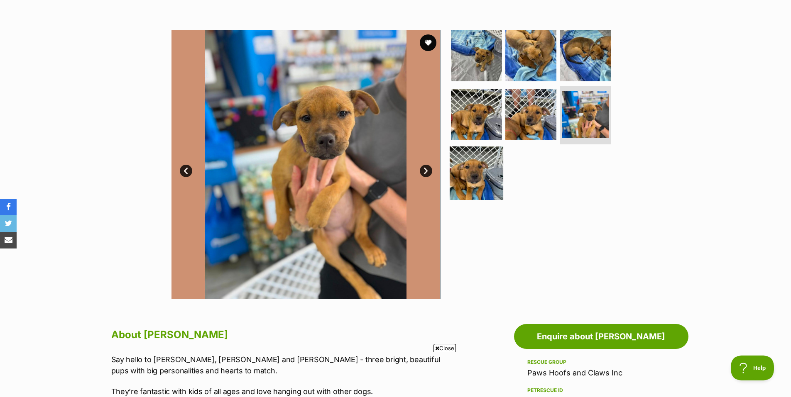
click at [480, 175] on img at bounding box center [477, 174] width 54 height 54
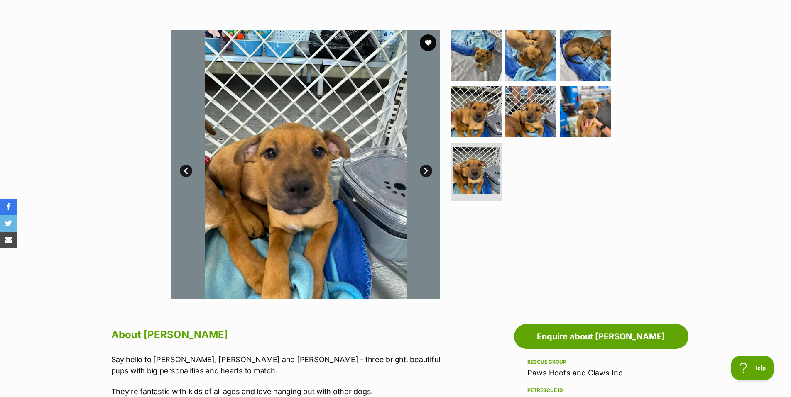
scroll to position [0, 0]
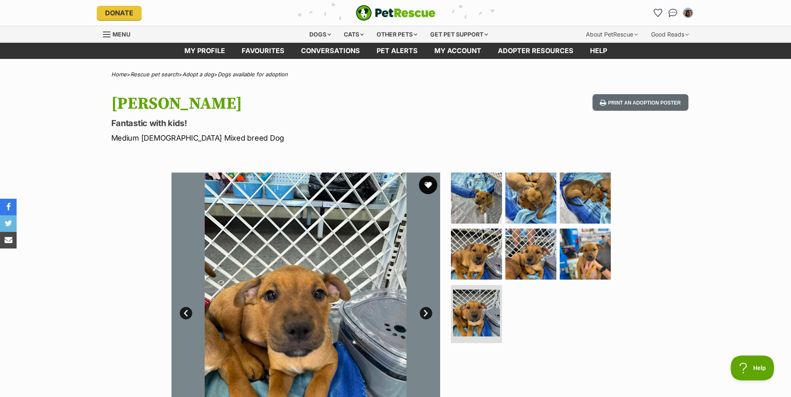
click at [428, 182] on button "favourite" at bounding box center [428, 185] width 18 height 18
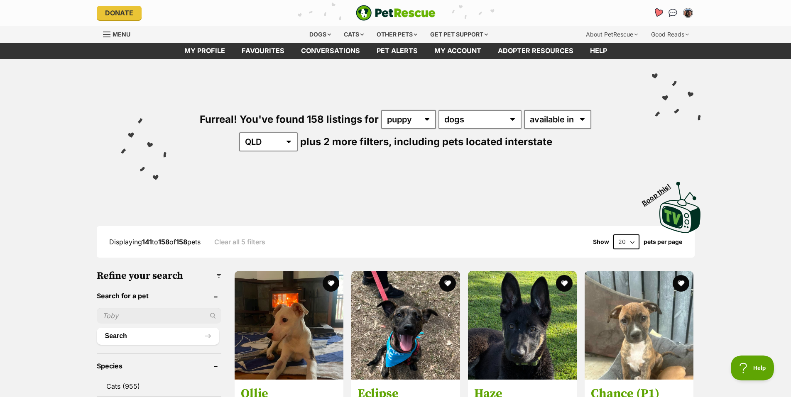
click at [653, 14] on icon "Favourites" at bounding box center [657, 12] width 11 height 11
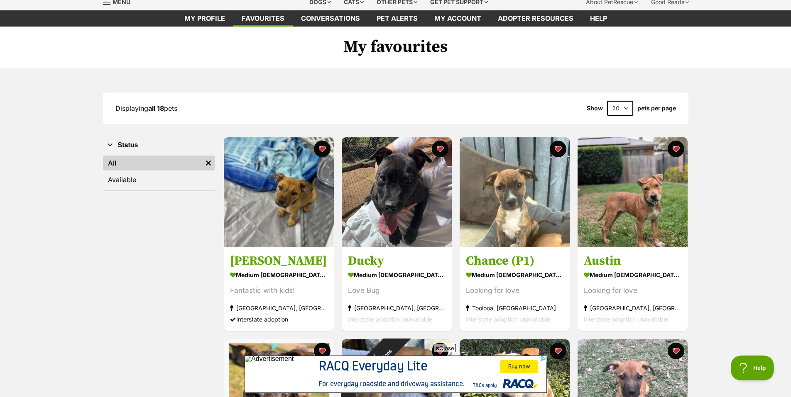
scroll to position [32, 0]
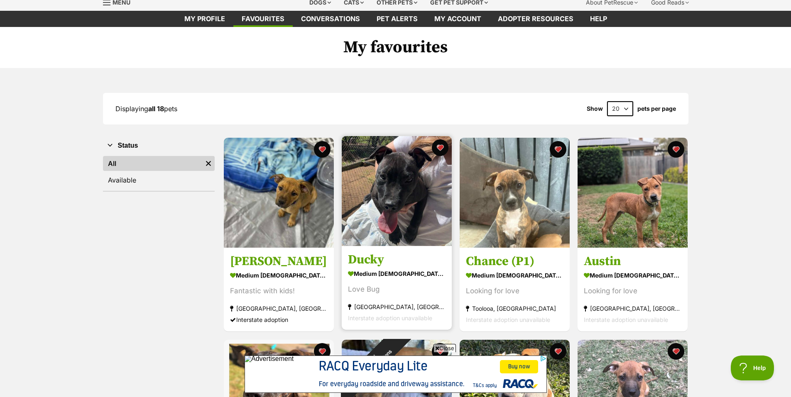
click at [397, 170] on img at bounding box center [397, 191] width 110 height 110
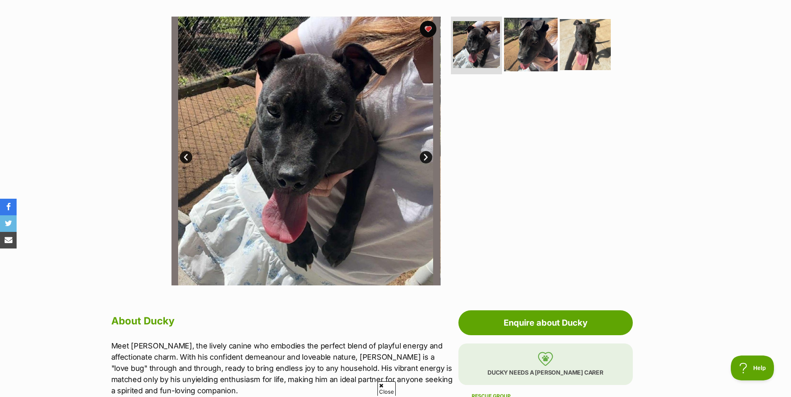
click at [526, 52] on img at bounding box center [531, 44] width 54 height 54
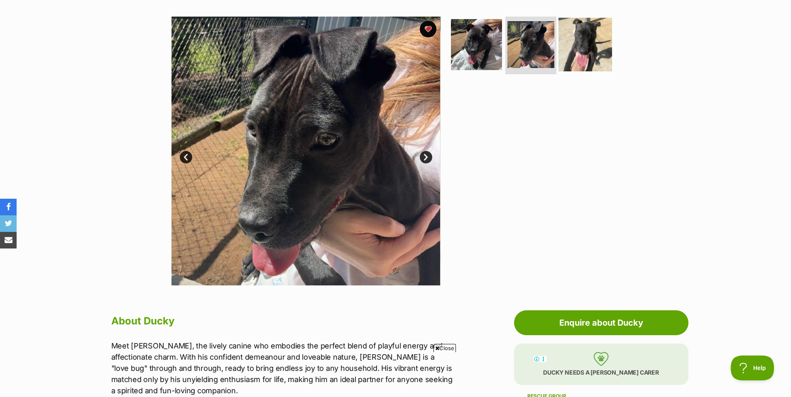
click at [584, 47] on img at bounding box center [585, 44] width 54 height 54
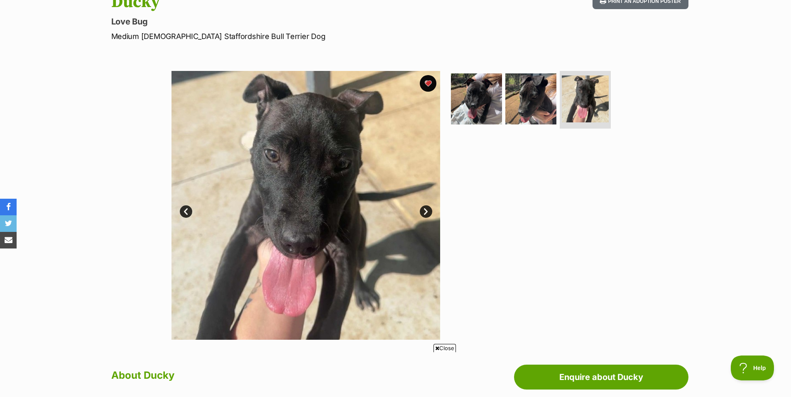
scroll to position [101, 0]
click at [426, 218] on img at bounding box center [305, 205] width 269 height 269
click at [424, 212] on link "Next" at bounding box center [426, 212] width 12 height 12
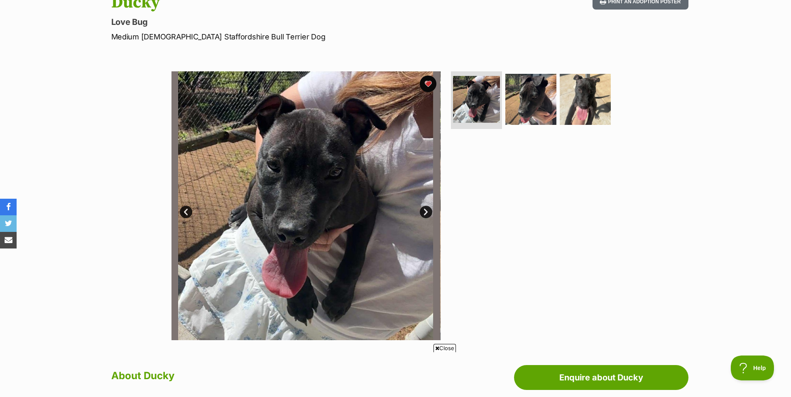
click at [424, 212] on link "Next" at bounding box center [426, 212] width 12 height 12
